Goal: Find specific page/section: Find specific page/section

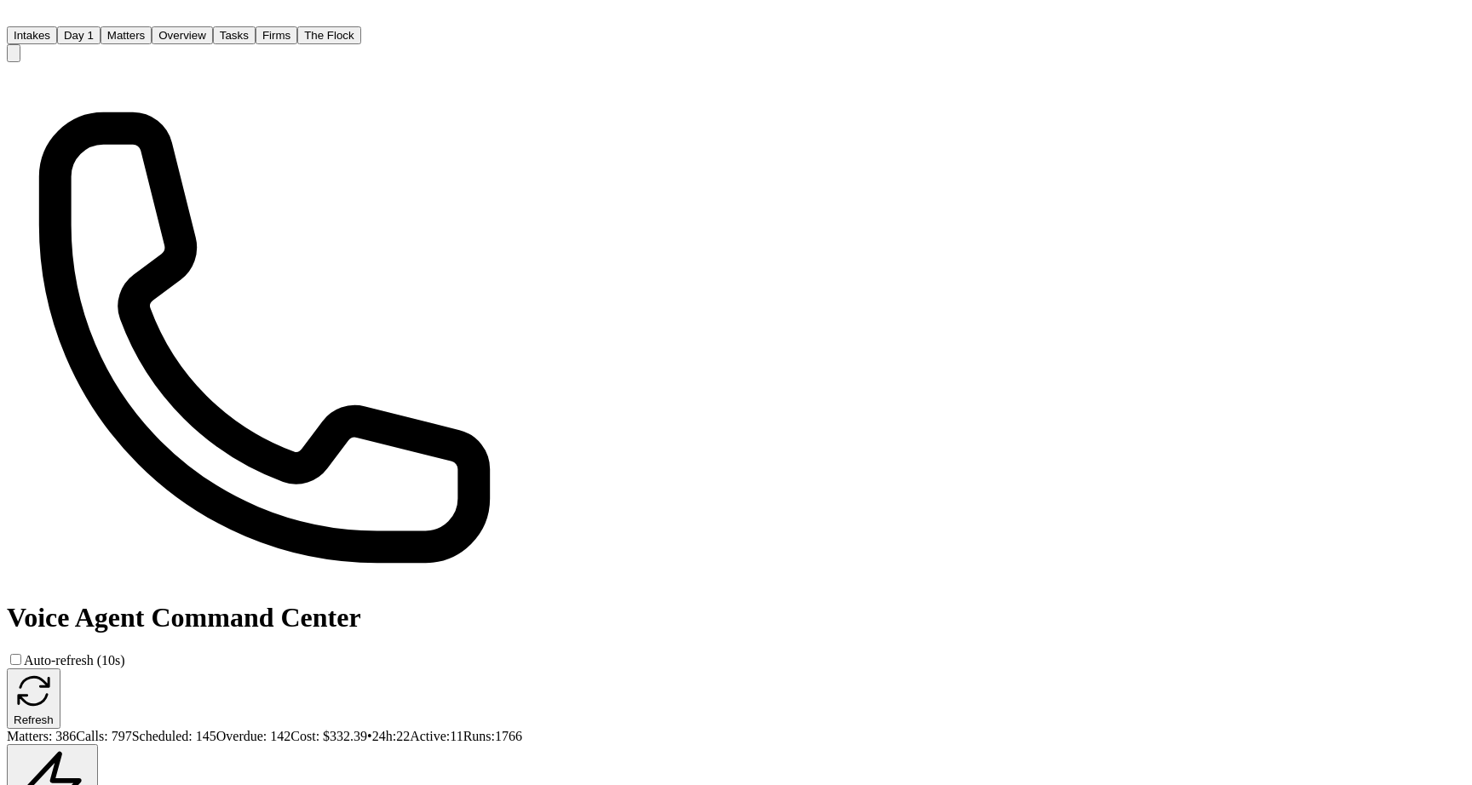
select select "**"
click at [152, 28] on button "Matters" at bounding box center [126, 35] width 51 height 18
